Goal: Find specific page/section: Find specific page/section

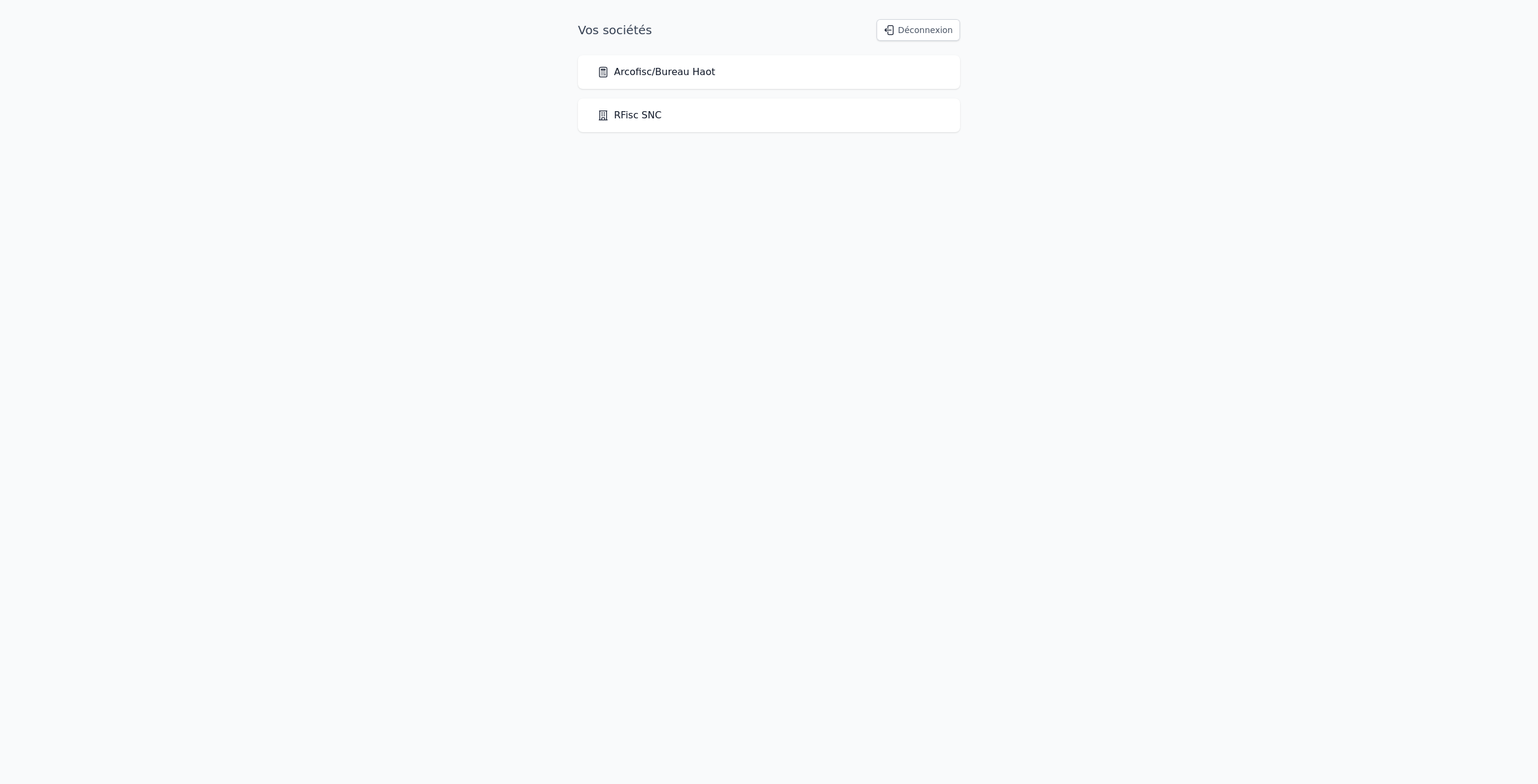
click at [775, 75] on div "Arcofisc/Bureau Haot" at bounding box center [768, 72] width 343 height 14
click at [698, 76] on link "Arcofisc/Bureau Haot" at bounding box center [655, 72] width 117 height 14
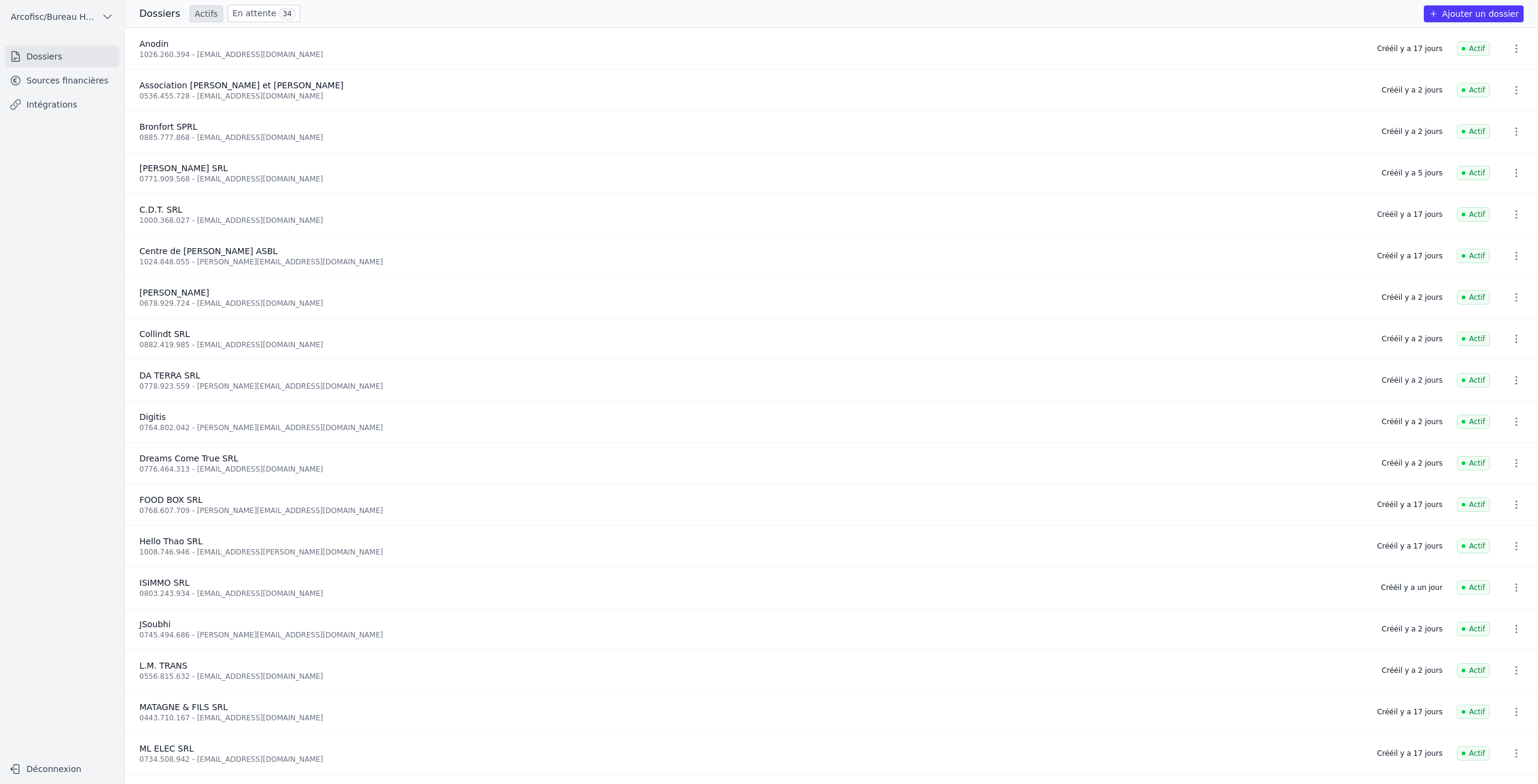
click at [58, 84] on link "Sources financières" at bounding box center [62, 81] width 115 height 22
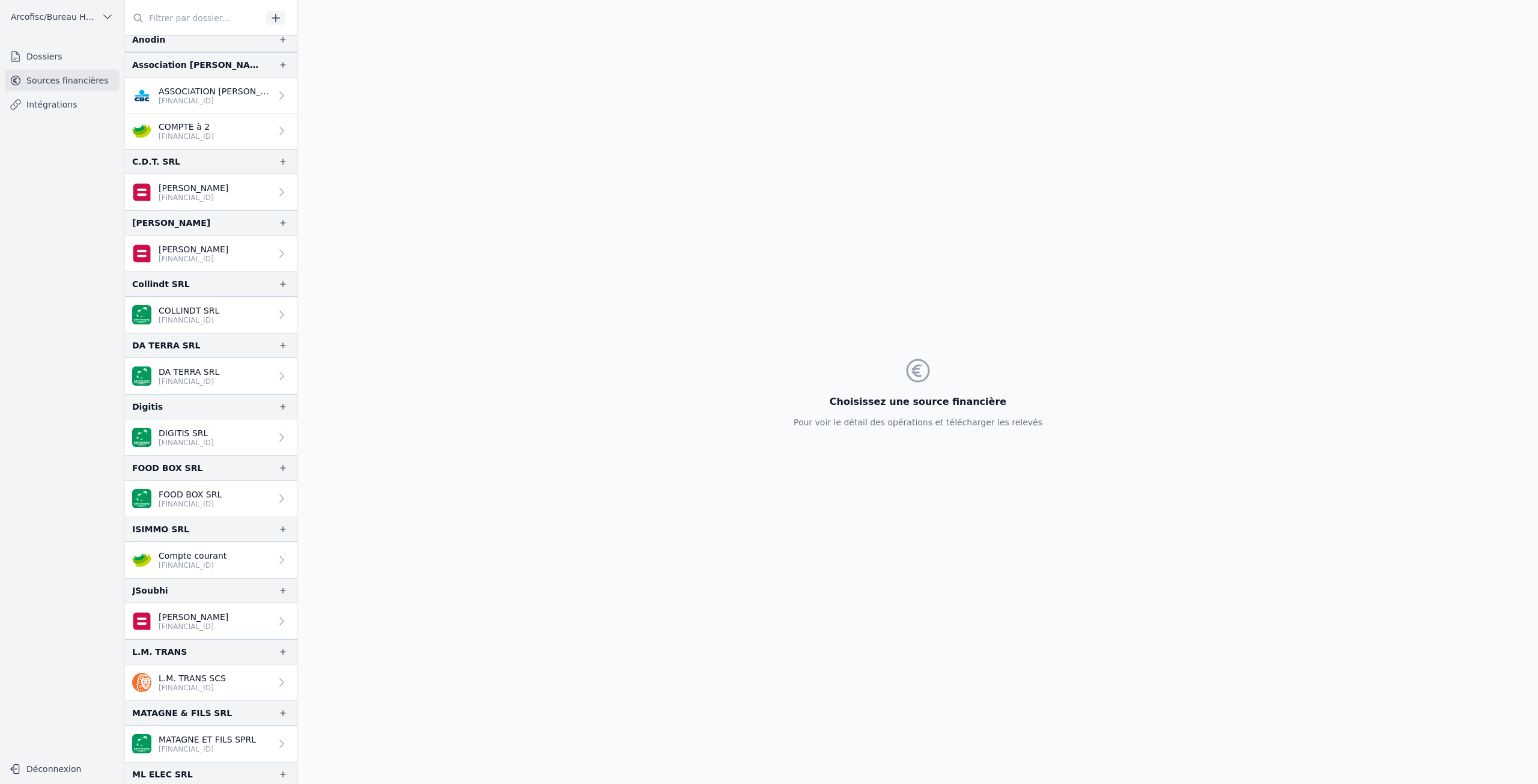
scroll to position [206, 0]
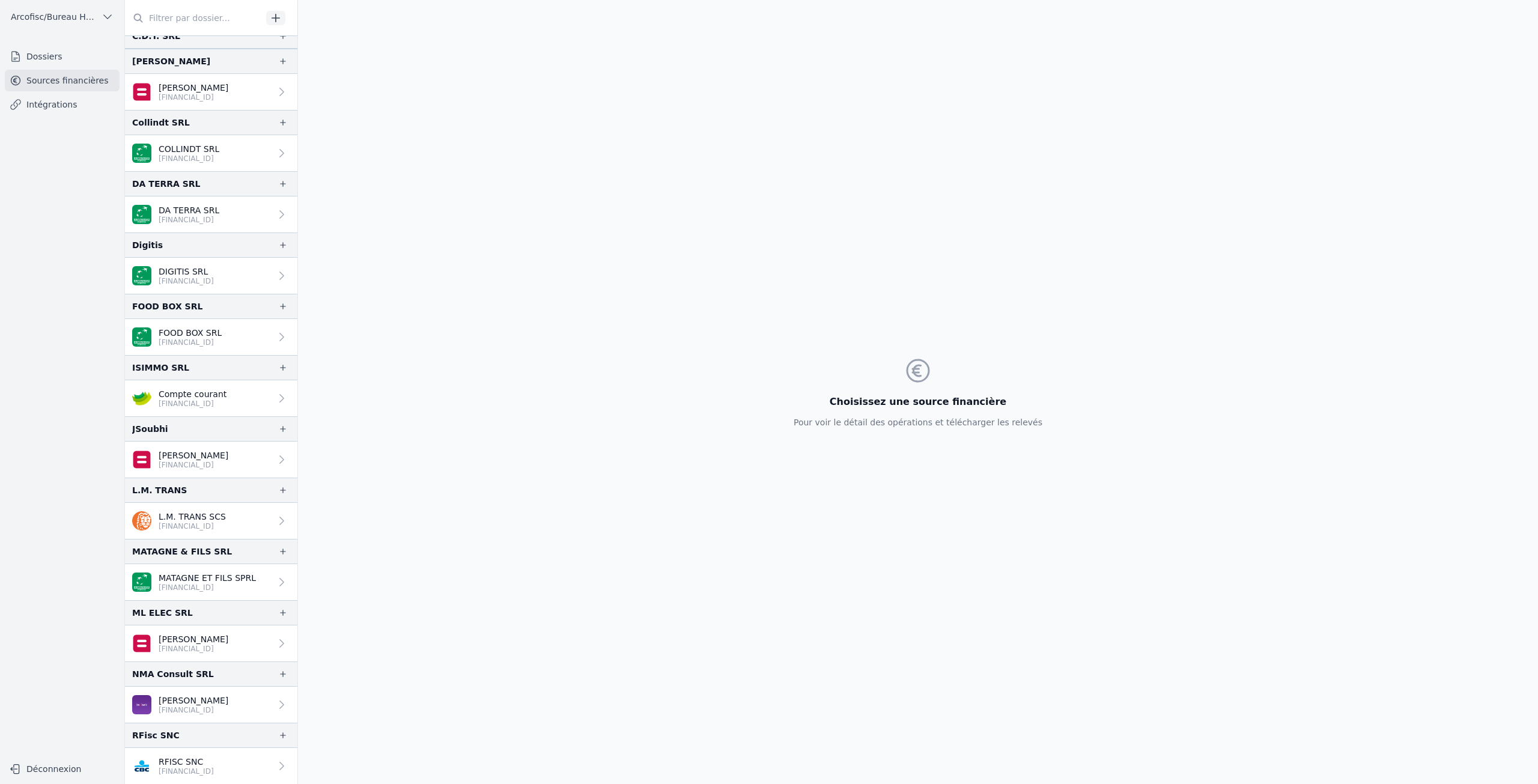
click at [198, 332] on p "FOOD BOX SRL" at bounding box center [190, 332] width 63 height 12
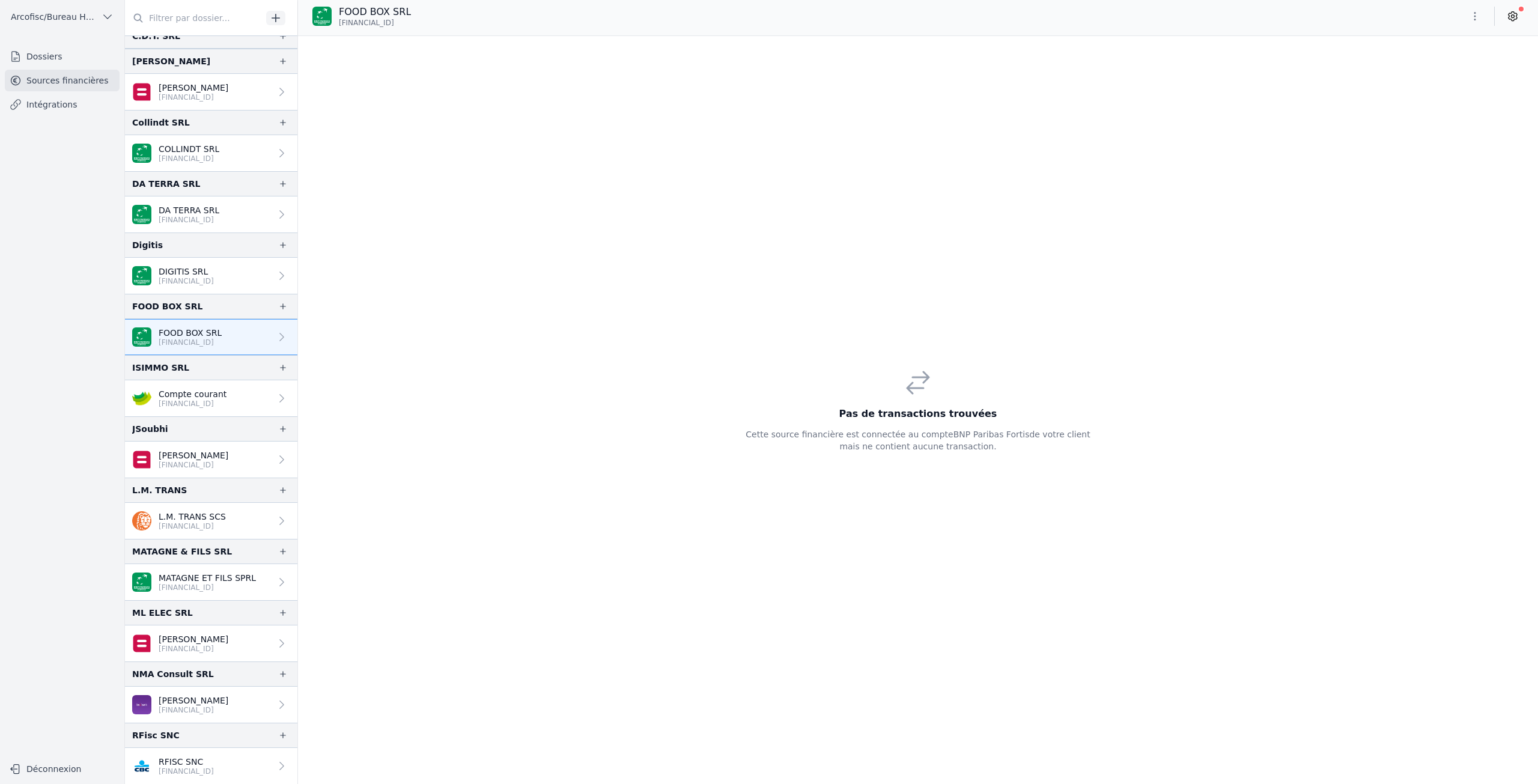
click at [236, 276] on link "DIGITIS SRL BE64 0019 0320 3452" at bounding box center [211, 276] width 173 height 36
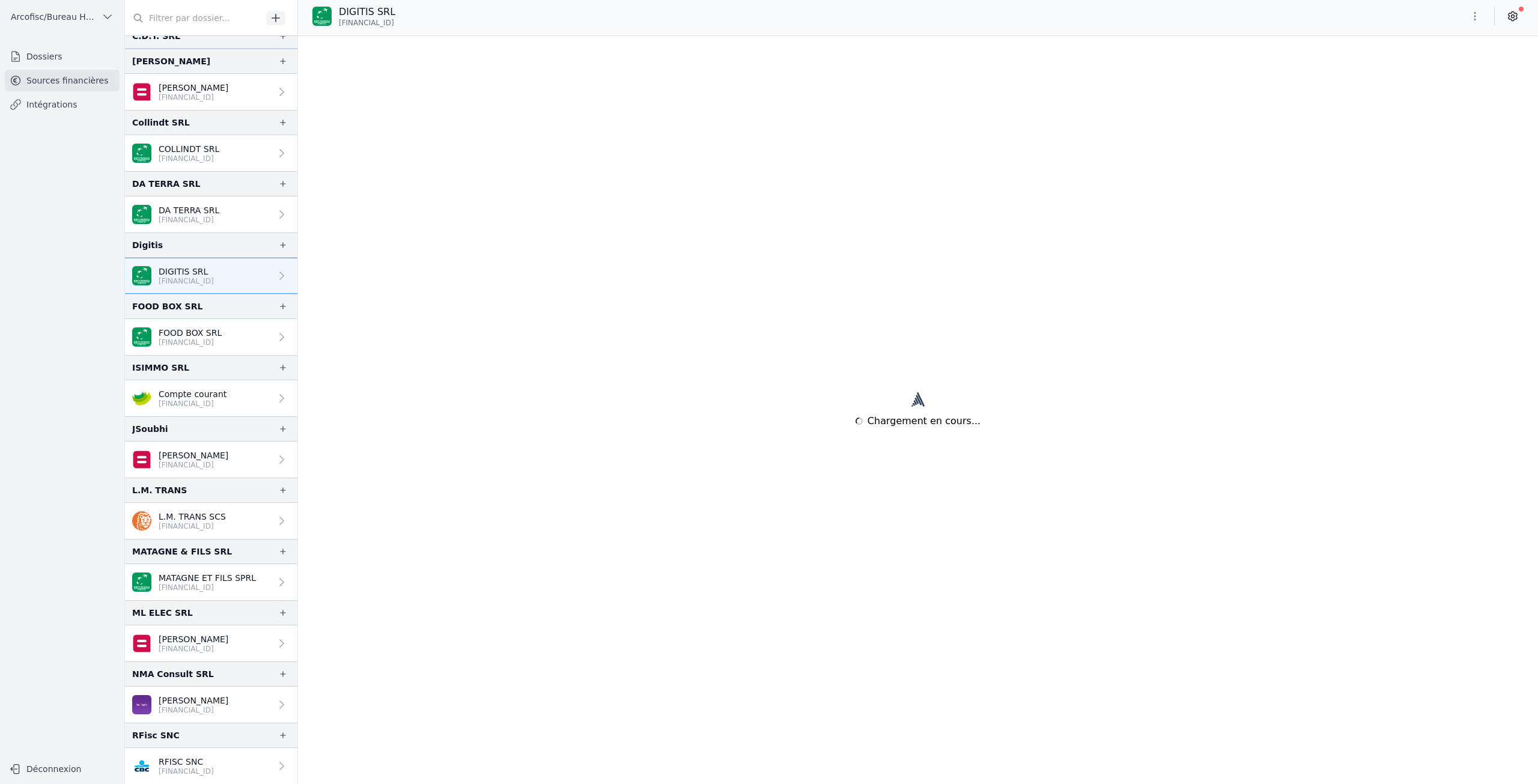
click at [229, 335] on link "FOOD BOX SRL BE74 0019 0806 8307" at bounding box center [211, 337] width 173 height 36
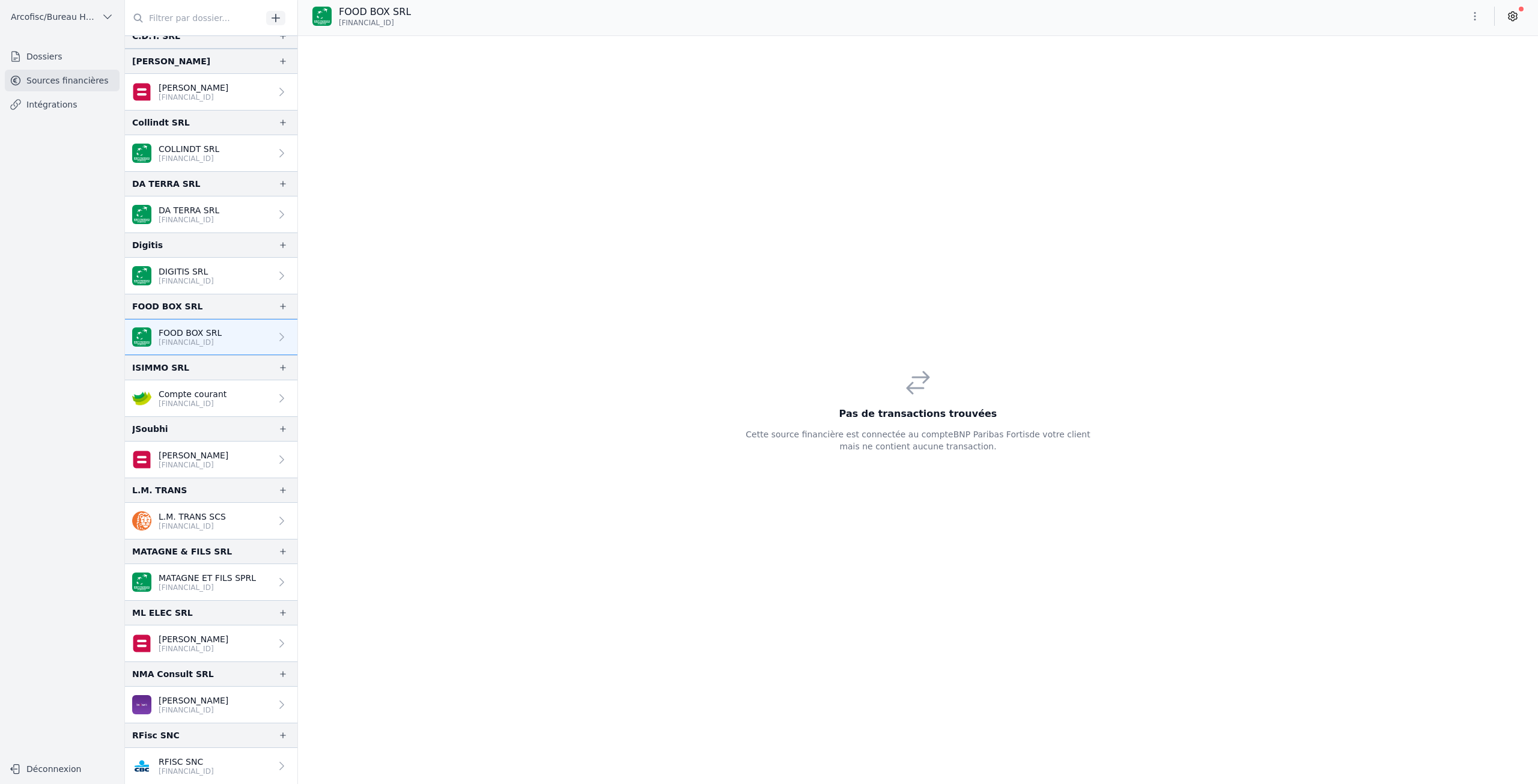
click at [204, 334] on p "FOOD BOX SRL" at bounding box center [190, 332] width 63 height 12
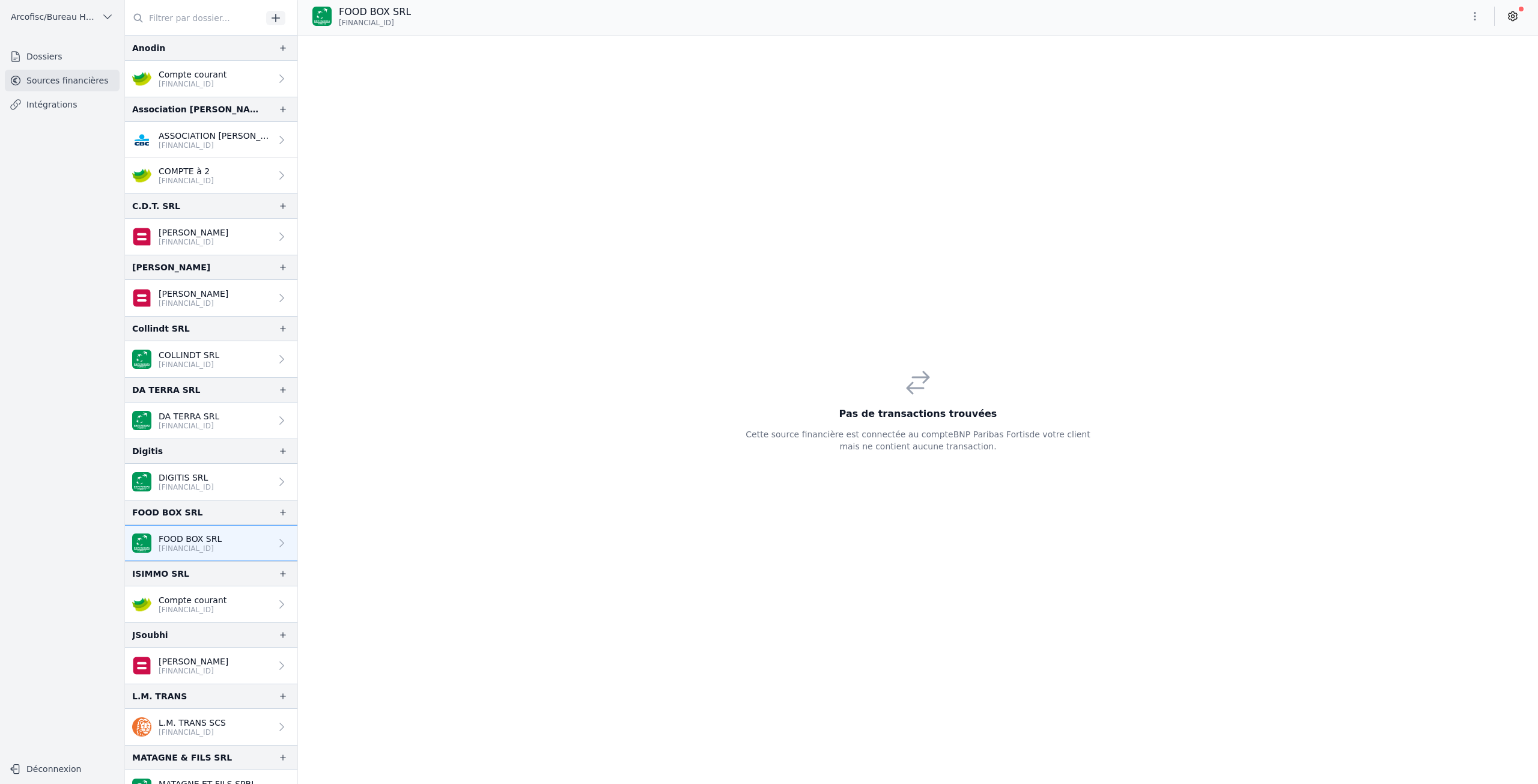
click at [323, 285] on div "Pas de transactions trouvées Cette source financière est connectée au compte BN…" at bounding box center [918, 409] width 1240 height 747
click at [44, 52] on link "Dossiers" at bounding box center [62, 56] width 115 height 22
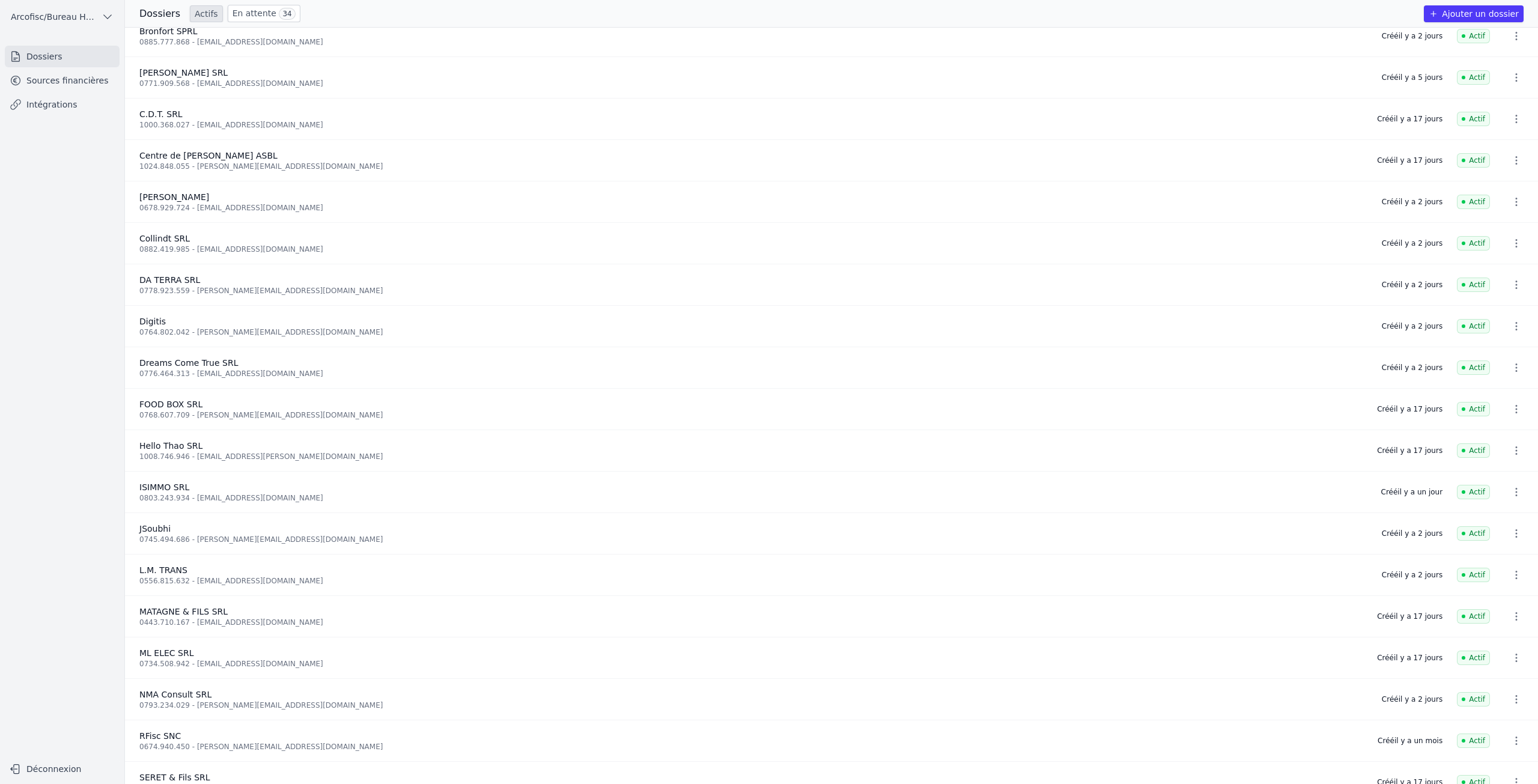
scroll to position [118, 0]
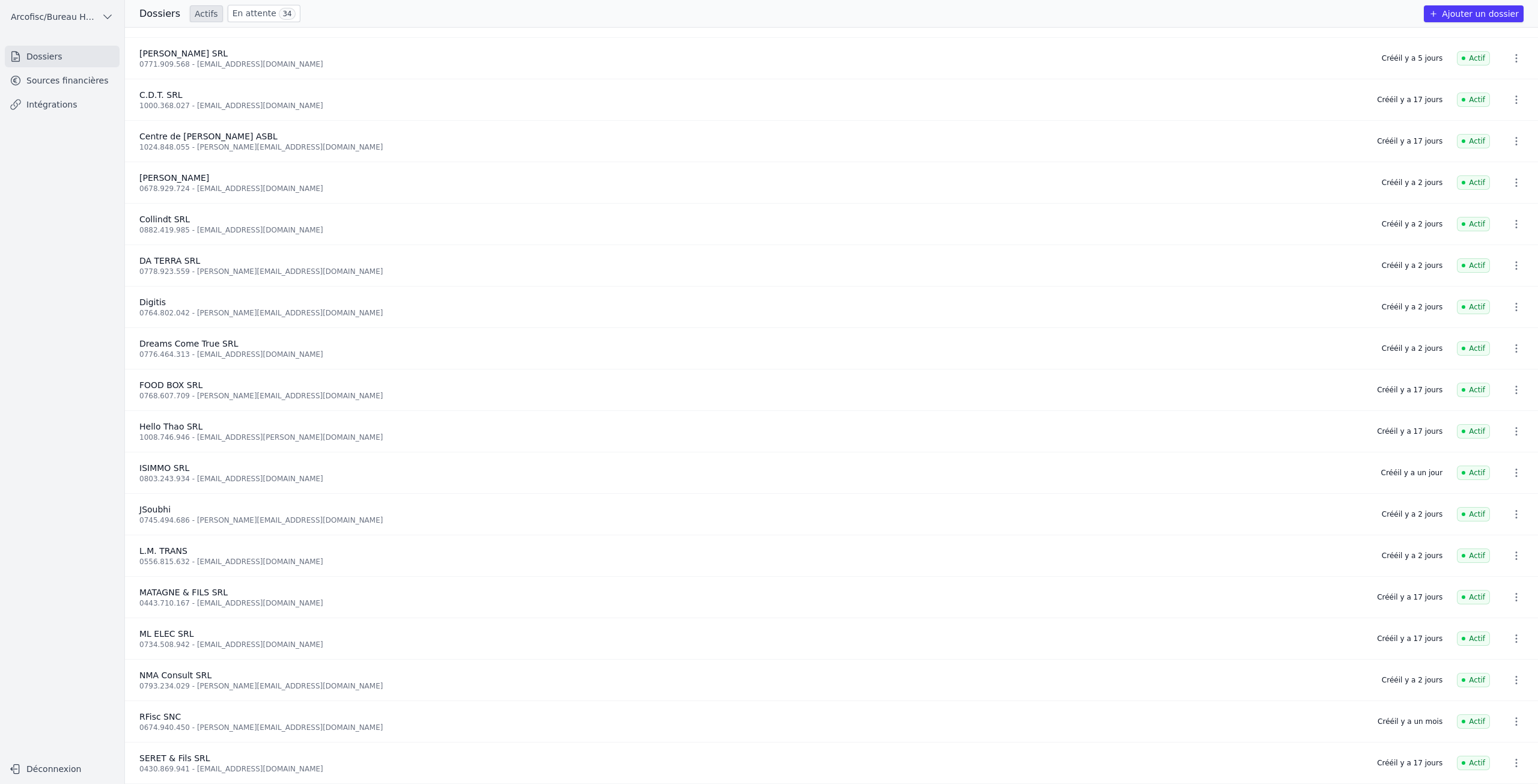
click at [1517, 719] on button "button" at bounding box center [1516, 721] width 24 height 19
click at [1517, 719] on div at bounding box center [769, 392] width 1538 height 784
click at [170, 713] on span "RFisc SNC" at bounding box center [160, 716] width 42 height 10
click at [85, 20] on span "Arcofisc/Bureau Haot" at bounding box center [54, 17] width 86 height 12
click at [255, 7] on div at bounding box center [769, 392] width 1538 height 784
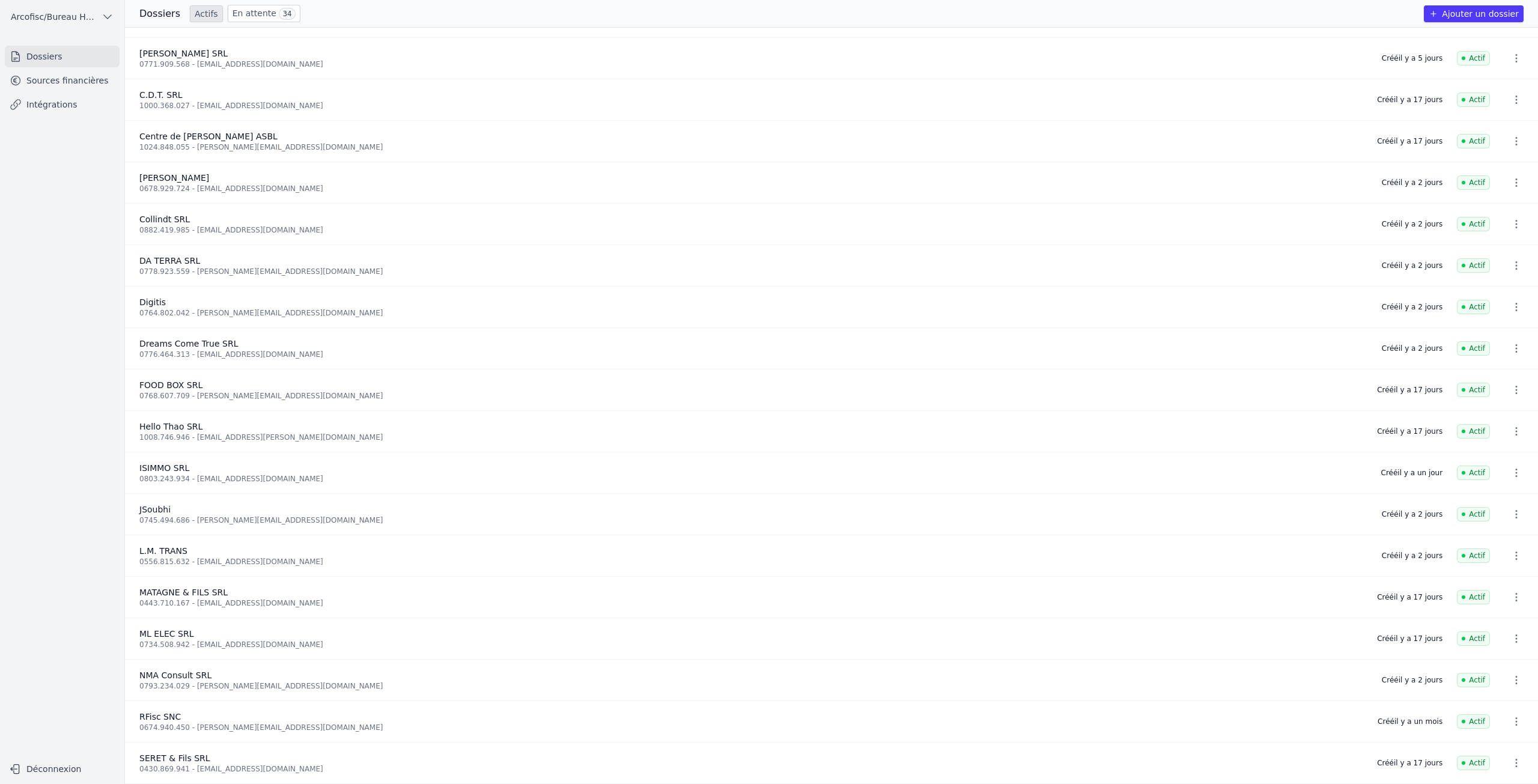
click at [279, 18] on span "34" at bounding box center [286, 13] width 16 height 12
